Goal: Information Seeking & Learning: Learn about a topic

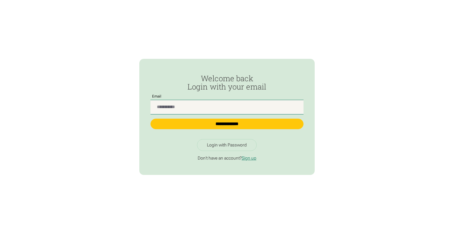
click at [206, 108] on input "Passwordless Login" at bounding box center [227, 107] width 153 height 14
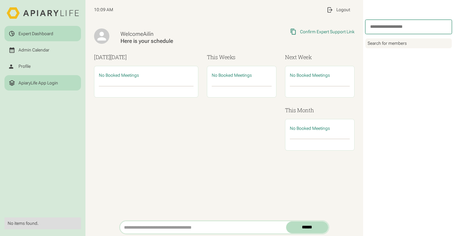
click at [35, 81] on div "ApiaryLife App Login" at bounding box center [39, 82] width 40 height 5
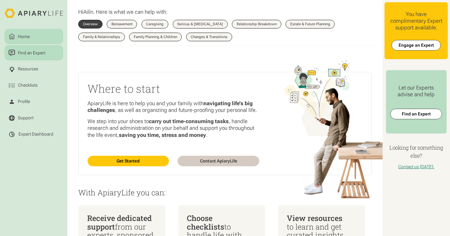
click at [33, 54] on div "Find an Expert" at bounding box center [32, 52] width 30 height 6
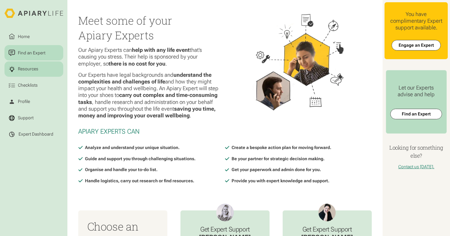
click at [32, 73] on link "Resources" at bounding box center [33, 68] width 59 height 15
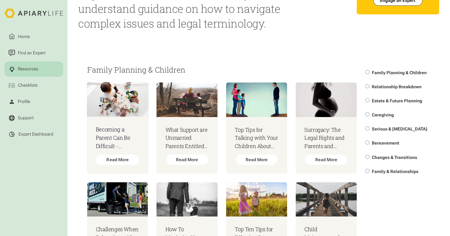
scroll to position [50, 0]
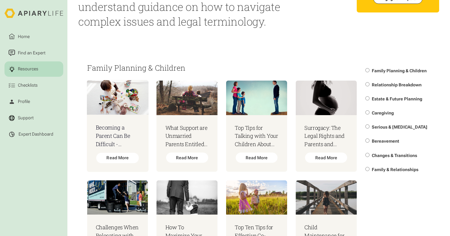
click at [119, 114] on img at bounding box center [118, 97] width 62 height 34
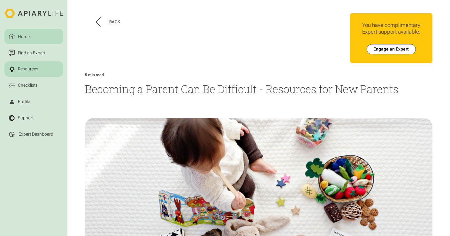
click at [31, 36] on link "Home" at bounding box center [33, 36] width 59 height 15
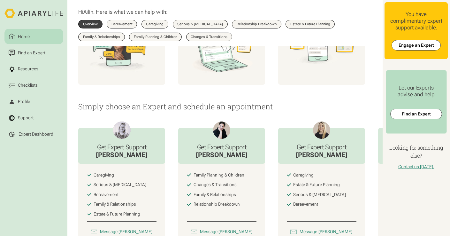
scroll to position [246, 0]
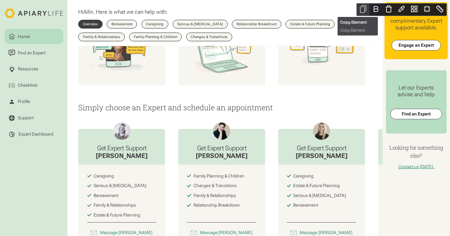
click at [364, 8] on icon "Close" at bounding box center [362, 9] width 5 height 6
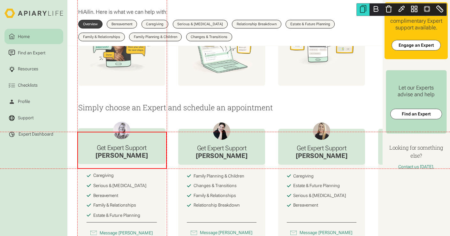
click at [152, 164] on div "Get Expert Support Jade" at bounding box center [122, 146] width 88 height 36
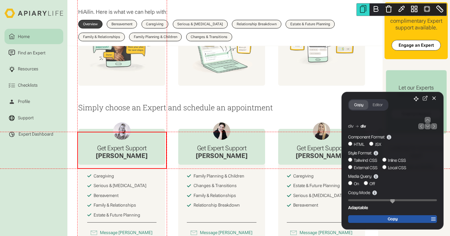
click at [179, 128] on div "Get Expert Support Jade Caregiving Serious & Terminal Illness Bereavement Famil…" at bounding box center [224, 196] width 315 height 170
click at [435, 97] on icon "Close" at bounding box center [434, 98] width 6 height 6
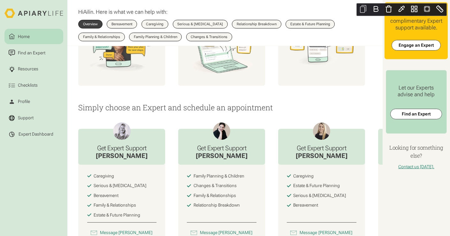
click at [362, 10] on icon "Close" at bounding box center [363, 9] width 8 height 8
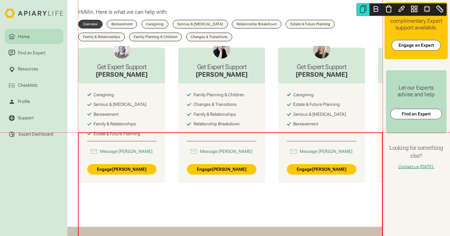
scroll to position [319, 0]
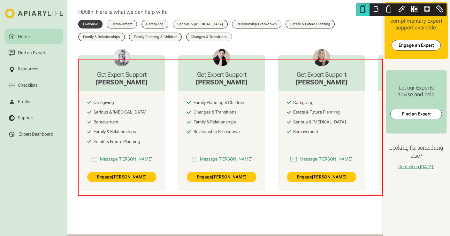
click at [168, 112] on div "Get Expert Support Jade Caregiving Serious & Terminal Illness Bereavement Famil…" at bounding box center [230, 122] width 304 height 135
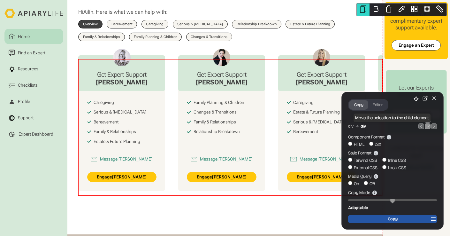
click at [428, 126] on icon "button" at bounding box center [427, 126] width 3 height 2
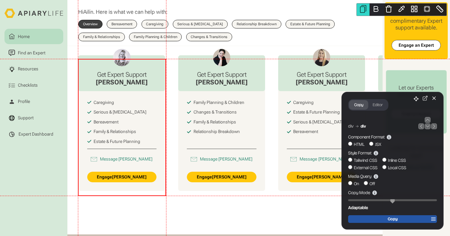
click at [364, 160] on label "Tailwind CSS" at bounding box center [362, 160] width 29 height 6
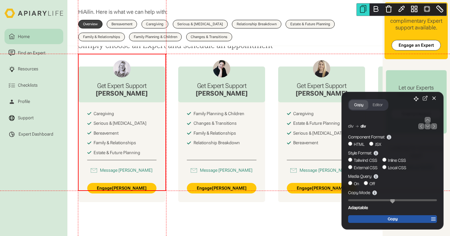
scroll to position [308, 0]
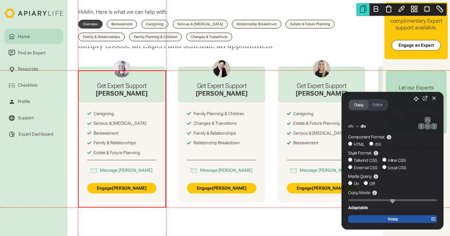
click at [392, 219] on span "Copy" at bounding box center [392, 218] width 10 height 5
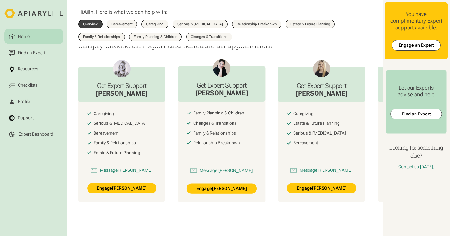
click at [203, 97] on div "Catherine" at bounding box center [221, 93] width 52 height 8
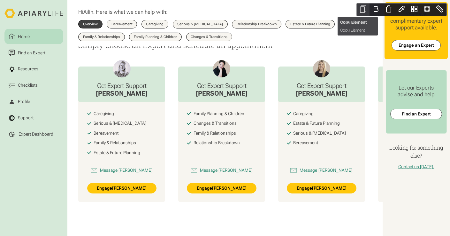
click at [360, 9] on icon "Close" at bounding box center [363, 9] width 8 height 8
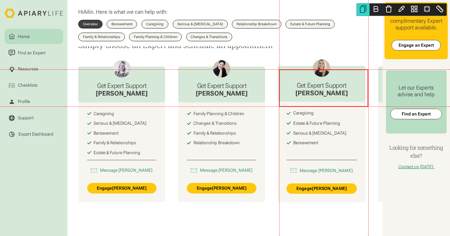
click at [287, 83] on div "Get Expert Support Laura" at bounding box center [322, 84] width 88 height 36
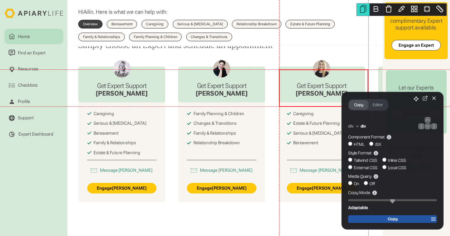
click at [328, 47] on p "Simply choose an Expert and schedule an appointment" at bounding box center [224, 45] width 293 height 8
click at [435, 101] on icon "Close" at bounding box center [434, 98] width 6 height 6
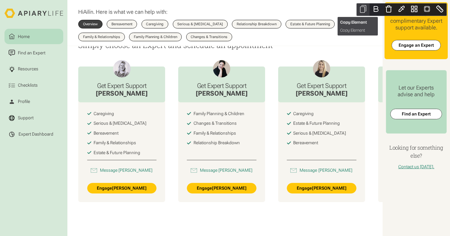
click at [364, 7] on icon "Close" at bounding box center [363, 9] width 8 height 8
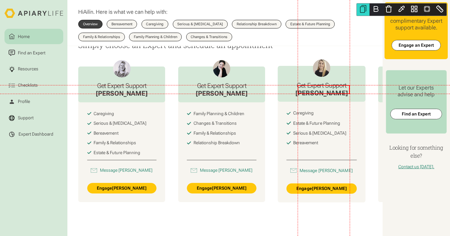
click at [311, 87] on h3 "Get Expert Support" at bounding box center [321, 85] width 52 height 8
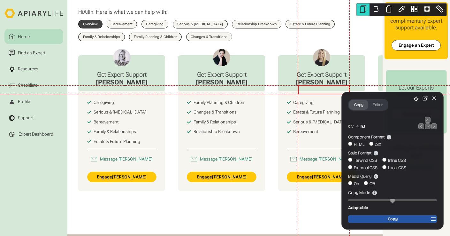
scroll to position [321, 0]
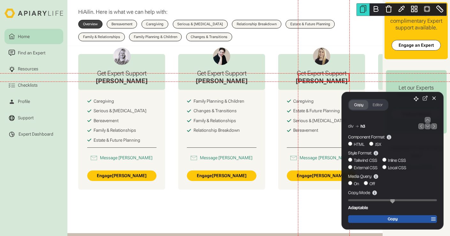
click at [392, 219] on span "Copy" at bounding box center [392, 218] width 10 height 5
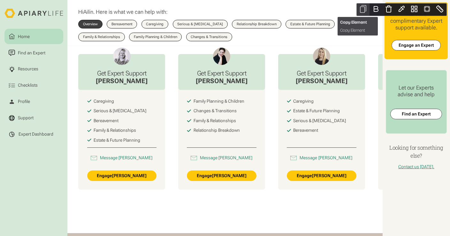
click at [364, 10] on icon "Close" at bounding box center [362, 9] width 5 height 6
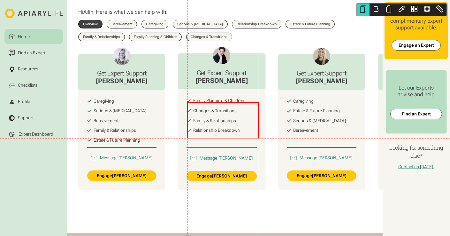
click at [209, 110] on div "Family Planning & Children Changes & Transitions Family & Relationships Relatio…" at bounding box center [221, 115] width 70 height 35
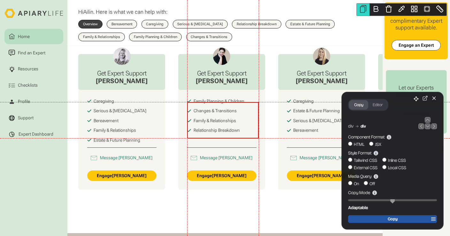
click at [391, 221] on span "Copy" at bounding box center [392, 218] width 10 height 5
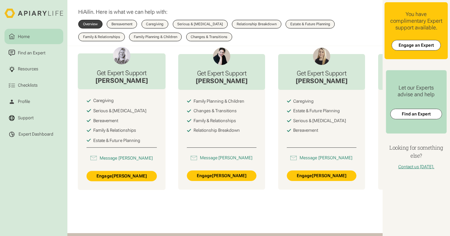
click at [134, 153] on div "Caregiving Serious & Terminal Illness Bereavement Family & Relationships Estate…" at bounding box center [122, 139] width 88 height 101
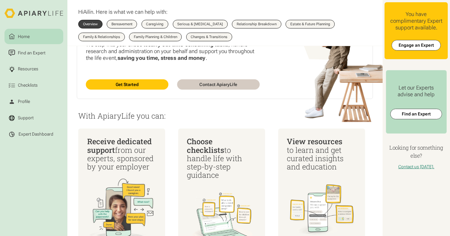
scroll to position [0, 0]
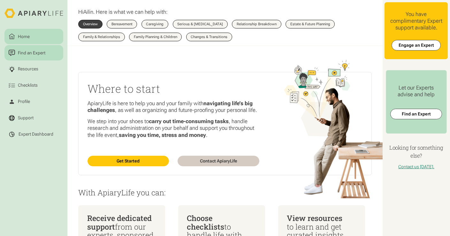
click at [30, 54] on div "Find an Expert" at bounding box center [32, 52] width 30 height 6
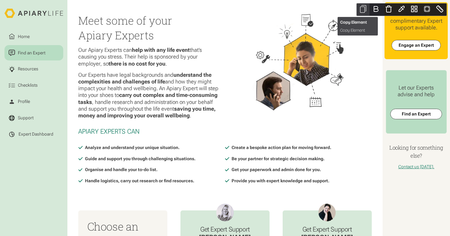
click at [364, 9] on icon "Close" at bounding box center [362, 9] width 5 height 6
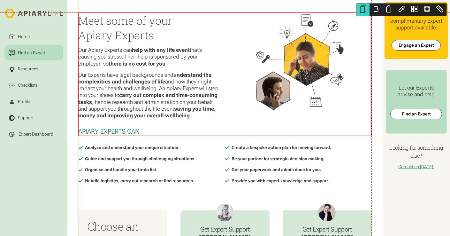
click at [232, 96] on div "Meet some of your Apiary Experts Our Apiary Experts can help with any life even…" at bounding box center [224, 70] width 293 height 115
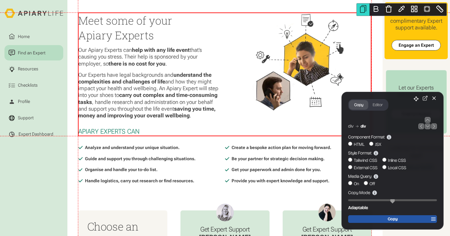
click at [387, 220] on span "Copy" at bounding box center [392, 218] width 10 height 5
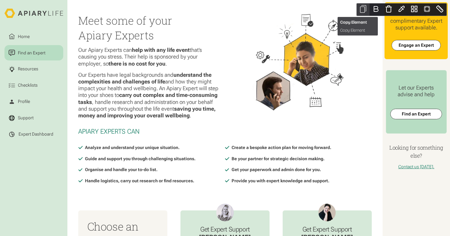
click at [362, 11] on icon "Close" at bounding box center [363, 9] width 8 height 8
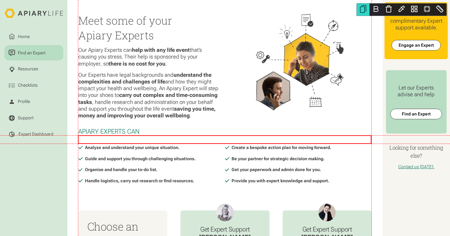
click at [220, 135] on h2 "Apiary Experts Can" at bounding box center [224, 131] width 293 height 8
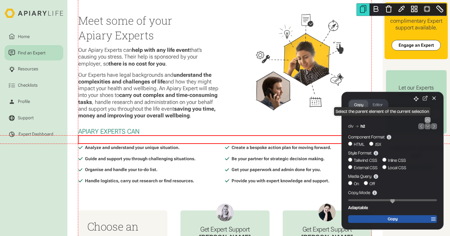
click at [428, 119] on icon "button" at bounding box center [427, 120] width 3 height 2
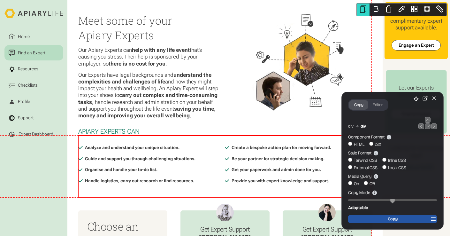
click at [392, 219] on span "Copy" at bounding box center [392, 218] width 10 height 5
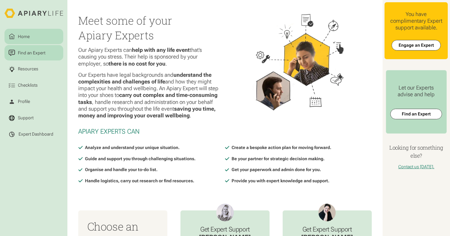
click at [27, 37] on div "Home" at bounding box center [24, 36] width 14 height 6
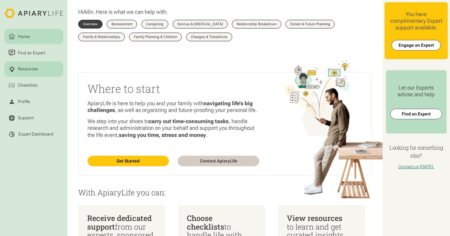
click at [33, 69] on div "Resources" at bounding box center [28, 69] width 23 height 6
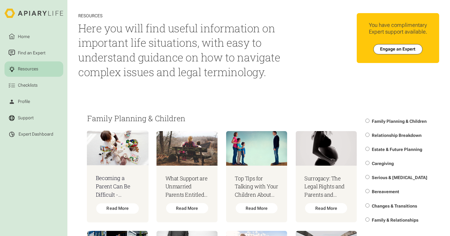
click at [129, 147] on html "Home Find an Expert Resources Checklists Profile Support Expert Dashboard Resou…" at bounding box center [225, 118] width 450 height 236
click at [128, 151] on html "Home Find an Expert Resources Checklists Profile Support Expert Dashboard Resou…" at bounding box center [225, 118] width 450 height 236
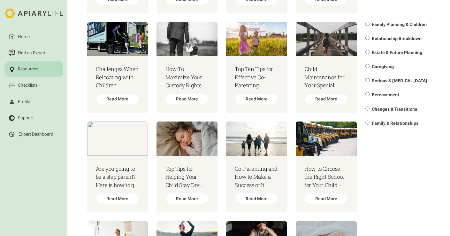
scroll to position [196, 0]
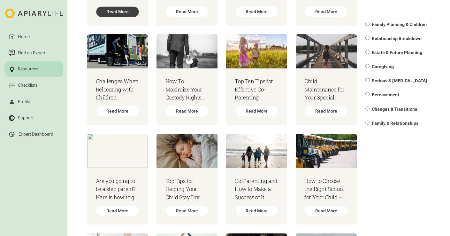
click at [129, 17] on div "Read More" at bounding box center [117, 12] width 42 height 11
